Goal: Task Accomplishment & Management: Manage account settings

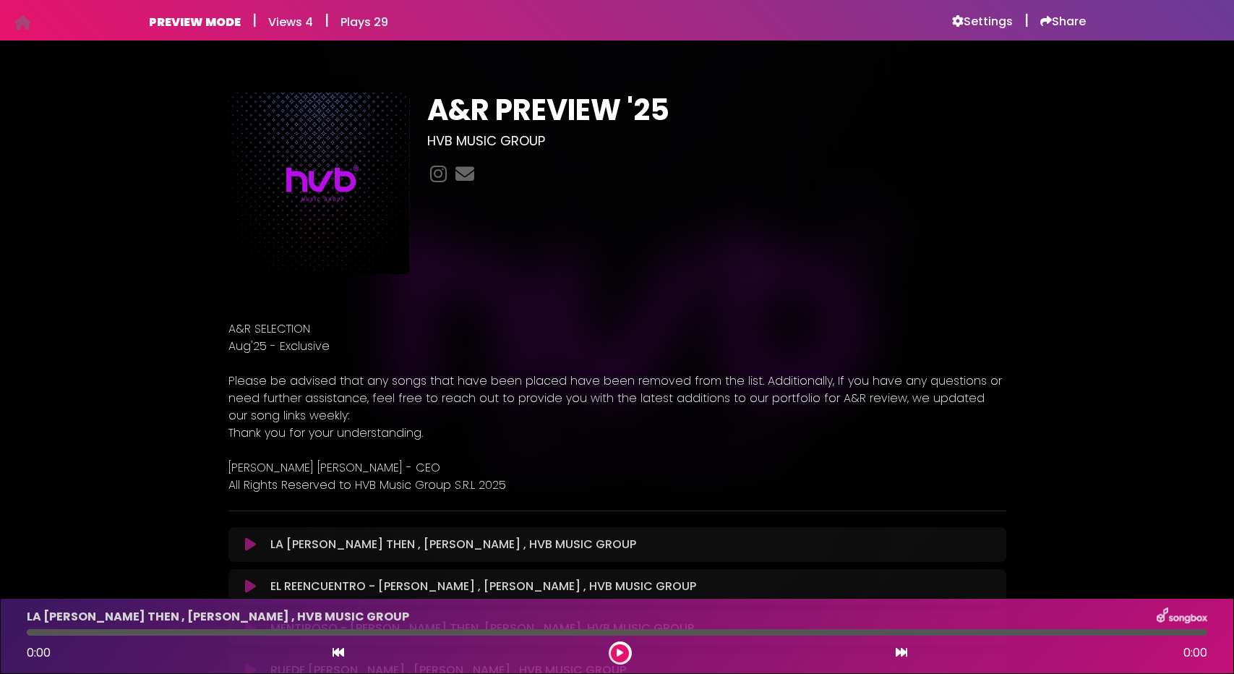
click at [995, 20] on h6 "Settings" at bounding box center [982, 21] width 61 height 14
